Goal: Task Accomplishment & Management: Manage account settings

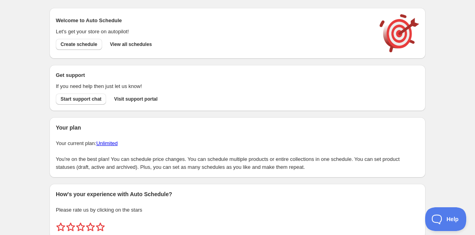
click at [22, 46] on div "Create schedule Help & support Cancel Discount prices Schedule a discount, sale…" at bounding box center [237, 132] width 475 height 265
click at [127, 44] on span "View all schedules" at bounding box center [131, 44] width 42 height 6
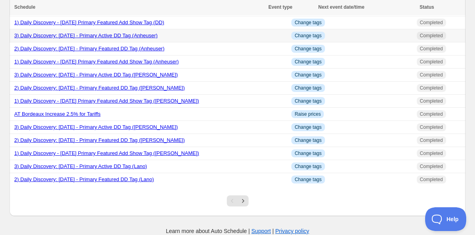
scroll to position [594, 0]
click at [241, 199] on icon "Next" at bounding box center [243, 201] width 8 height 8
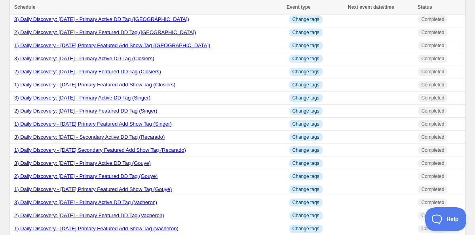
scroll to position [517, 0]
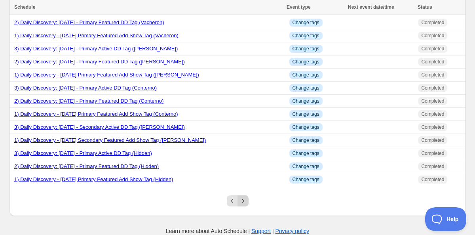
click at [245, 200] on icon "Next" at bounding box center [243, 201] width 8 height 8
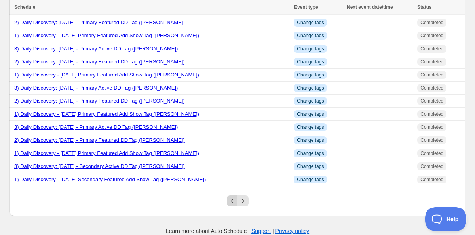
click at [227, 200] on button "Previous" at bounding box center [232, 200] width 11 height 11
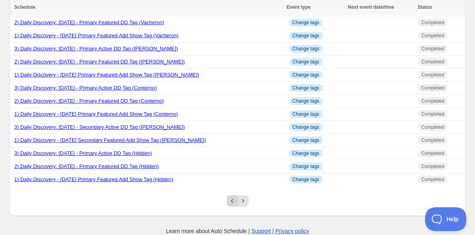
click at [230, 202] on icon "Previous" at bounding box center [232, 201] width 8 height 8
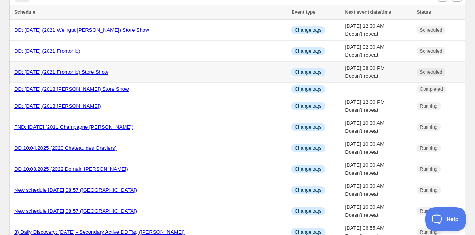
scroll to position [0, 0]
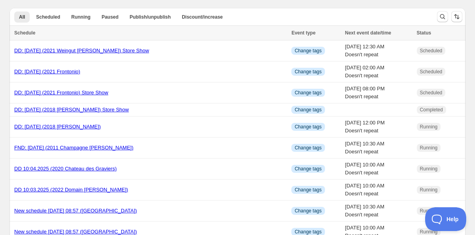
click at [258, 8] on div "All Scheduled Running Paused Publish/unpublish Discount/increase More views All…" at bounding box center [219, 16] width 421 height 17
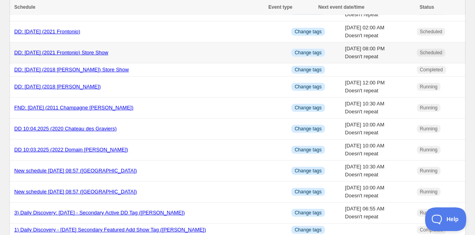
scroll to position [42, 0]
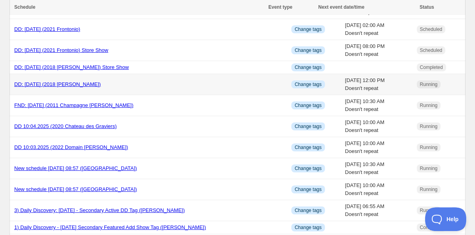
click at [74, 84] on link "DD: [DATE] (2018 [PERSON_NAME])" at bounding box center [57, 84] width 87 height 6
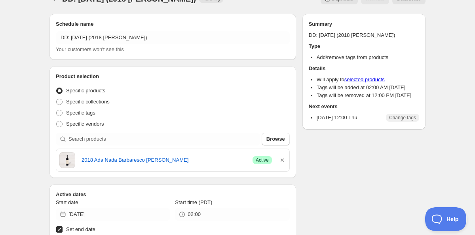
scroll to position [51, 0]
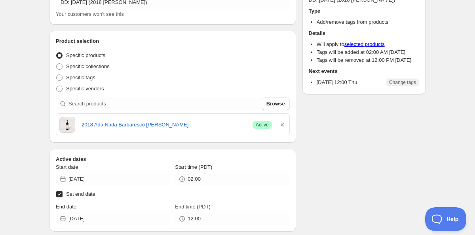
click at [25, 81] on div "DD: [DATE] (2018 [PERSON_NAME]). This page is ready DD: [DATE] (2018 [PERSON_NA…" at bounding box center [237, 224] width 475 height 550
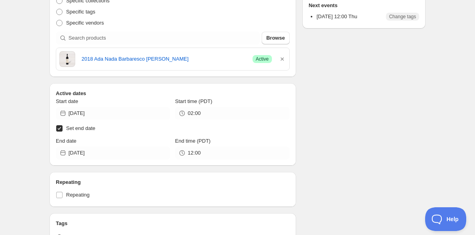
scroll to position [120, 0]
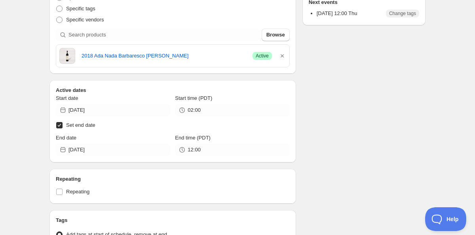
click at [21, 76] on div "DD: [DATE] (2018 [PERSON_NAME]). This page is ready DD: [DATE] (2018 [PERSON_NA…" at bounding box center [237, 155] width 475 height 550
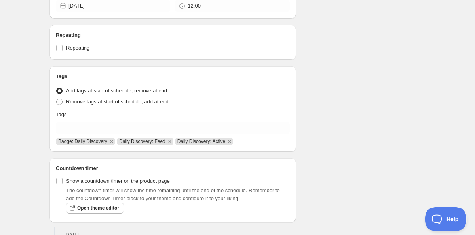
scroll to position [266, 0]
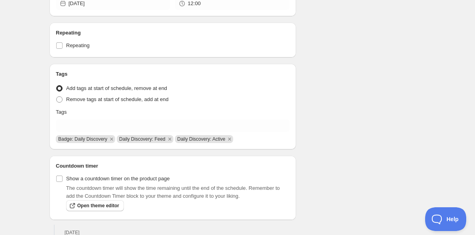
click at [19, 120] on div "DD: [DATE] (2018 [PERSON_NAME]). This page is ready DD: [DATE] (2018 [PERSON_NA…" at bounding box center [237, 9] width 475 height 550
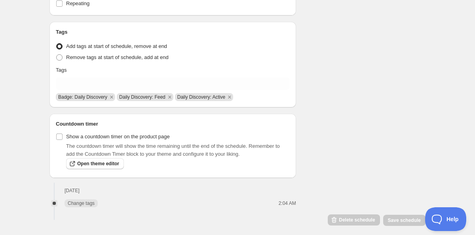
scroll to position [315, 0]
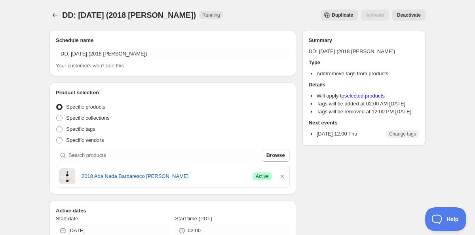
scroll to position [4, 0]
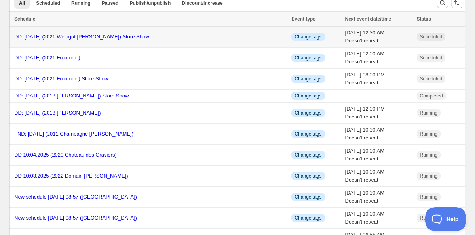
scroll to position [1, 0]
